Goal: Understand process/instructions

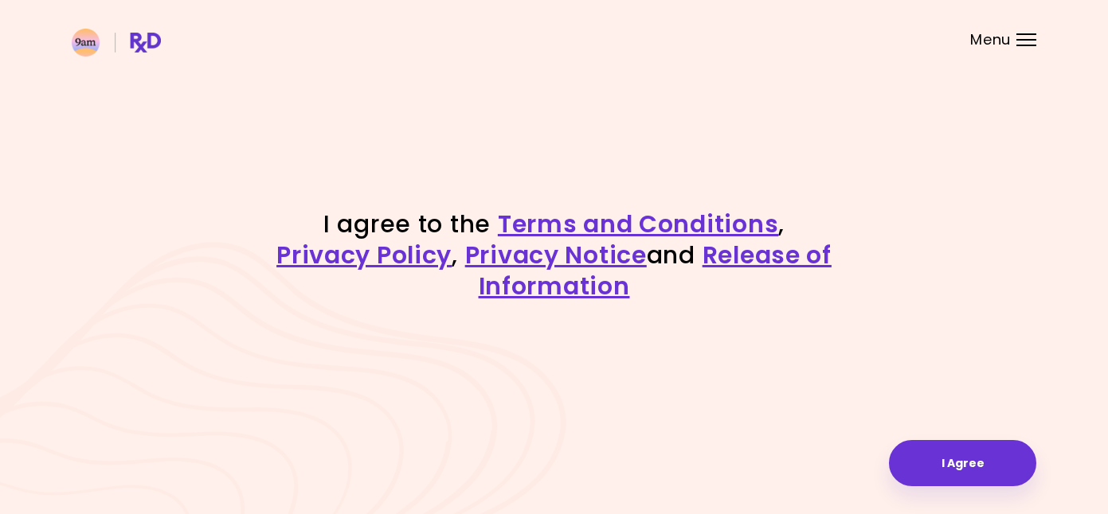
click at [1023, 45] on div at bounding box center [1026, 46] width 20 height 2
